Goal: Task Accomplishment & Management: Understand process/instructions

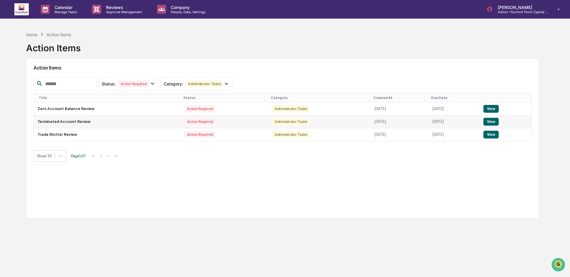
click at [118, 119] on td "Terminated Account Review" at bounding box center [107, 121] width 147 height 13
click at [506, 120] on td "View" at bounding box center [506, 121] width 52 height 13
click at [499, 122] on button "View" at bounding box center [491, 122] width 15 height 8
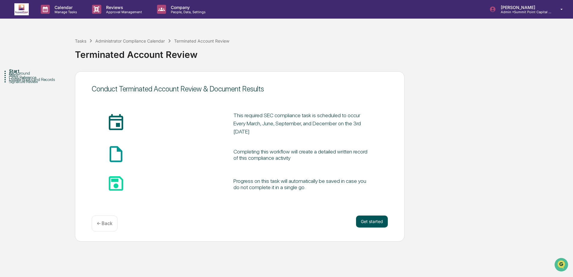
click at [376, 224] on button "Get started" at bounding box center [372, 222] width 32 height 12
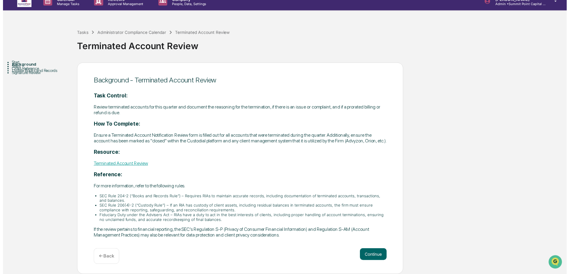
scroll to position [14, 0]
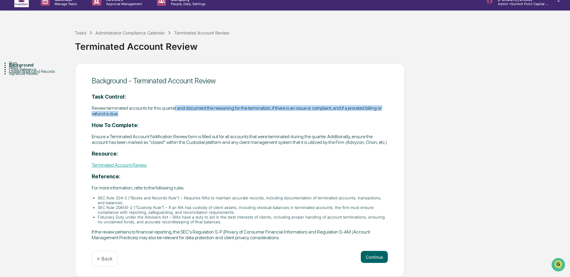
drag, startPoint x: 175, startPoint y: 102, endPoint x: 245, endPoint y: 106, distance: 70.6
click at [245, 106] on p "Review terminated accounts for this quarter and document the reasoning for the …" at bounding box center [240, 110] width 296 height 11
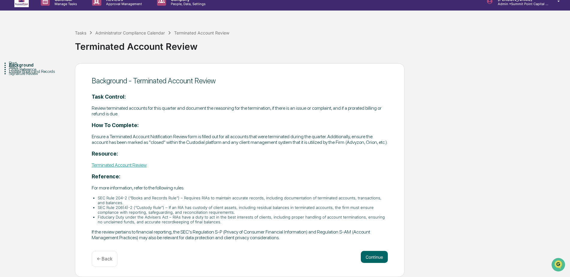
drag, startPoint x: 245, startPoint y: 106, endPoint x: 222, endPoint y: 112, distance: 23.4
click at [222, 112] on div "​ Task Control: Review terminated accounts for this quarter and document the re…" at bounding box center [240, 167] width 296 height 147
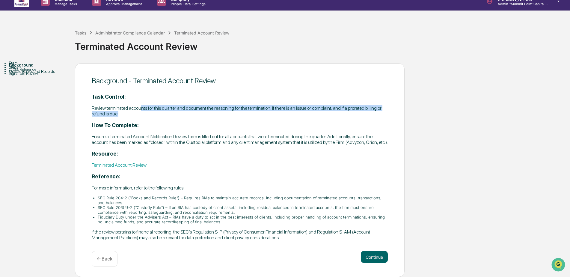
drag, startPoint x: 140, startPoint y: 100, endPoint x: 216, endPoint y: 109, distance: 76.2
click at [216, 109] on p "Review terminated accounts for this quarter and document the reasoning for the …" at bounding box center [240, 110] width 296 height 11
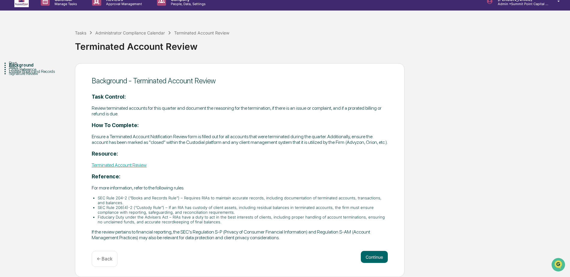
drag, startPoint x: 216, startPoint y: 109, endPoint x: 210, endPoint y: 114, distance: 7.5
click at [210, 114] on div "​ Task Control: Review terminated accounts for this quarter and document the re…" at bounding box center [240, 167] width 296 height 147
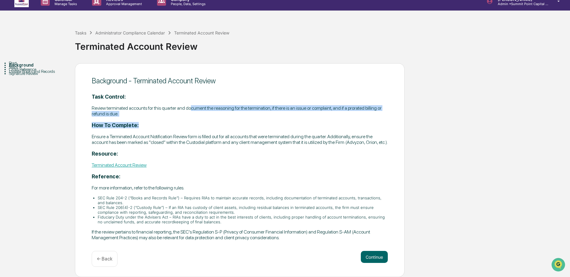
drag, startPoint x: 189, startPoint y: 103, endPoint x: 306, endPoint y: 111, distance: 116.7
click at [306, 111] on div "​ Task Control: Review terminated accounts for this quarter and document the re…" at bounding box center [240, 167] width 296 height 147
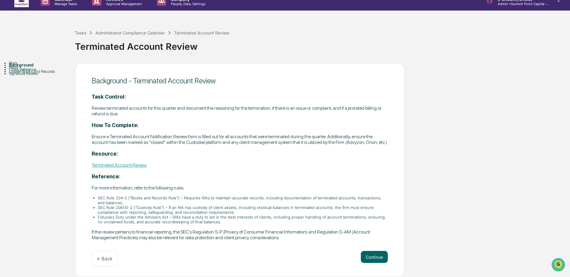
drag, startPoint x: 306, startPoint y: 111, endPoint x: 254, endPoint y: 124, distance: 53.5
click at [254, 124] on div "​ Task Control: Review terminated accounts for this quarter and document the re…" at bounding box center [240, 167] width 296 height 147
click at [371, 256] on button "Continue" at bounding box center [374, 257] width 27 height 12
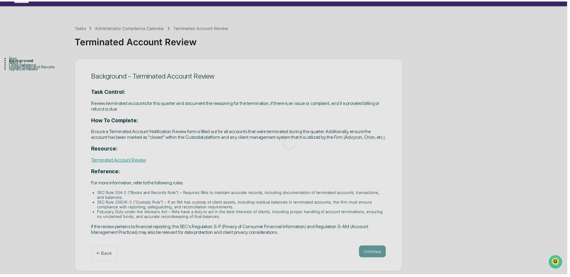
scroll to position [0, 0]
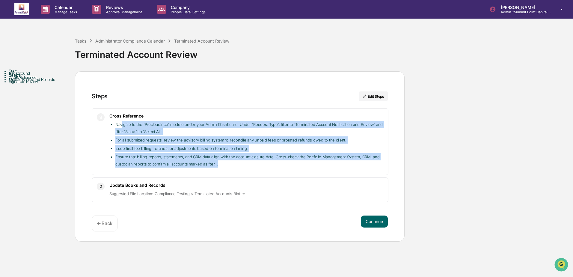
drag, startPoint x: 122, startPoint y: 125, endPoint x: 241, endPoint y: 161, distance: 124.8
click at [241, 161] on ul "Navigate to the 'Preclearance' module under your Admin Dashboard. ​Under 'Reque…" at bounding box center [246, 144] width 274 height 47
drag, startPoint x: 241, startPoint y: 161, endPoint x: 185, endPoint y: 165, distance: 56.5
click at [185, 165] on li "Ensure that billing reports, statements, and CRM data align with the account cl…" at bounding box center [249, 160] width 268 height 14
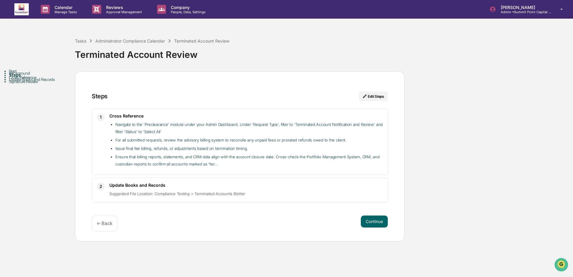
click at [106, 222] on p "← Back" at bounding box center [105, 224] width 16 height 6
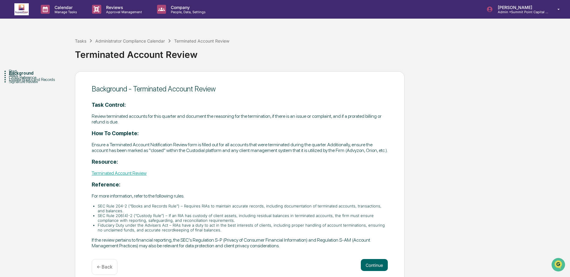
click at [119, 44] on div "Terminated Account Review" at bounding box center [321, 52] width 492 height 16
click at [119, 42] on div "Administrator Compliance Calendar" at bounding box center [130, 40] width 70 height 5
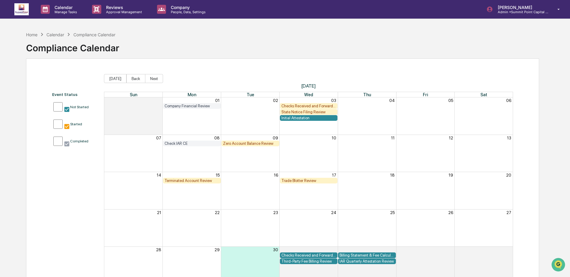
scroll to position [28, 0]
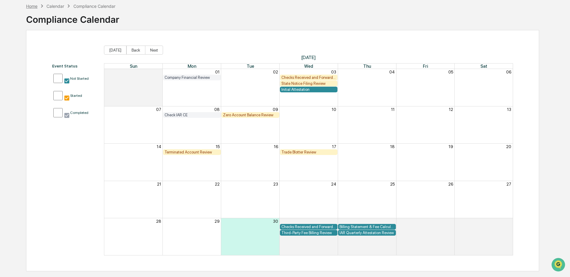
click at [35, 4] on div "Home" at bounding box center [31, 6] width 11 height 5
